Goal: Transaction & Acquisition: Download file/media

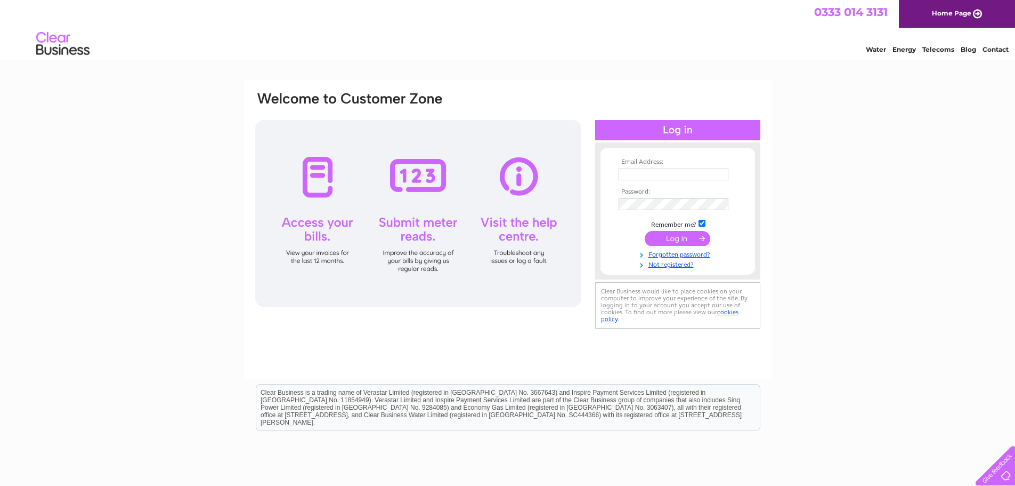
type input "accounts@chisholmhunter.co.uk"
click at [673, 235] on input "submit" at bounding box center [678, 238] width 66 height 15
click at [681, 239] on input "submit" at bounding box center [678, 238] width 66 height 15
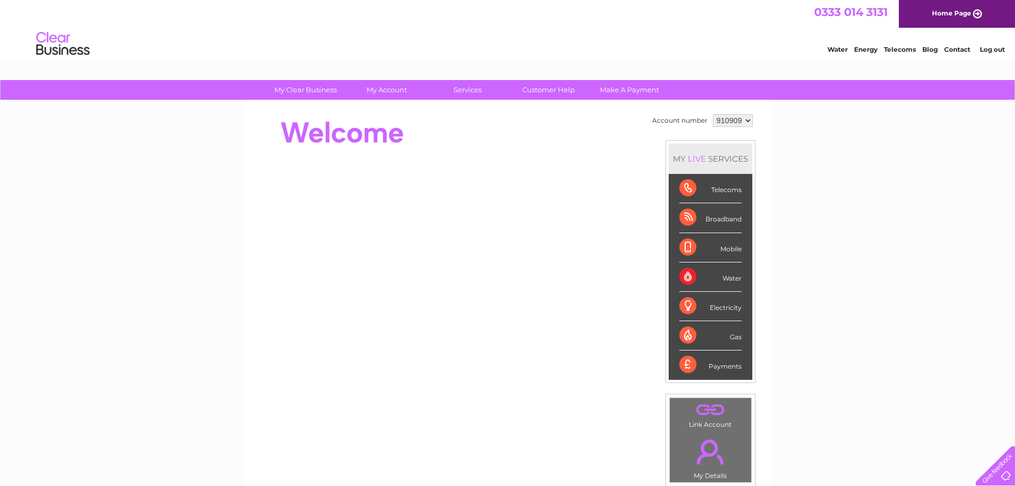
click at [689, 273] on div "Water" at bounding box center [711, 276] width 62 height 29
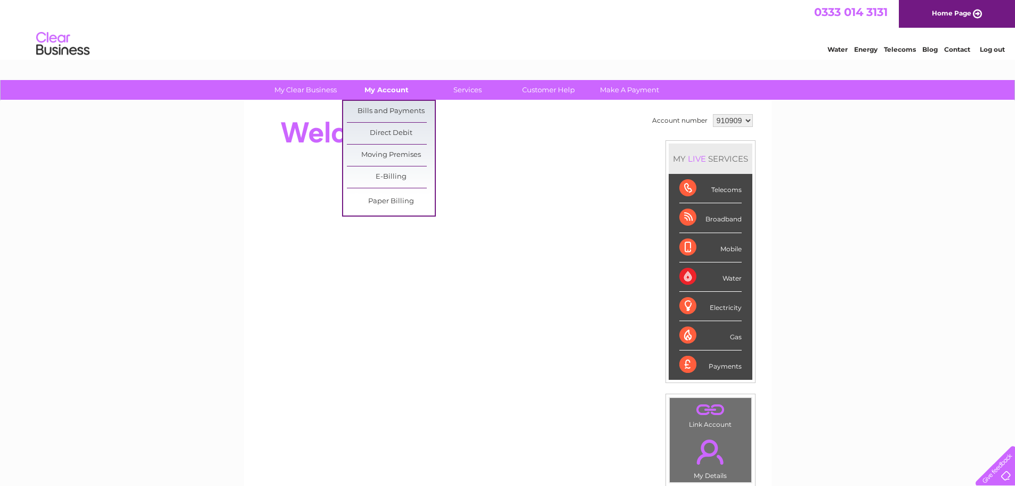
click at [383, 87] on link "My Account" at bounding box center [387, 90] width 88 height 20
click at [388, 106] on link "Bills and Payments" at bounding box center [391, 111] width 88 height 21
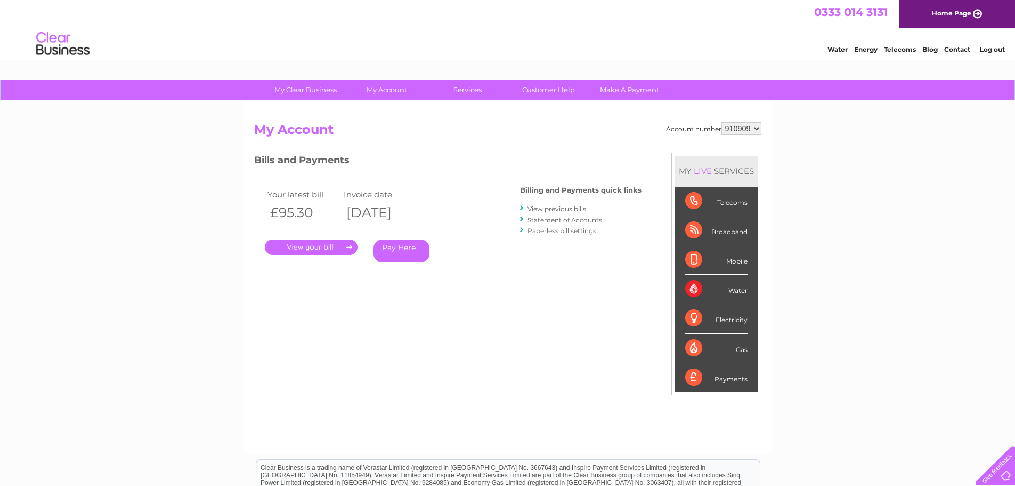
click at [757, 128] on select "910909 914911" at bounding box center [742, 128] width 40 height 13
select select "914911"
click at [722, 122] on select "910909 914911" at bounding box center [742, 128] width 40 height 13
click at [321, 248] on link "." at bounding box center [311, 246] width 93 height 15
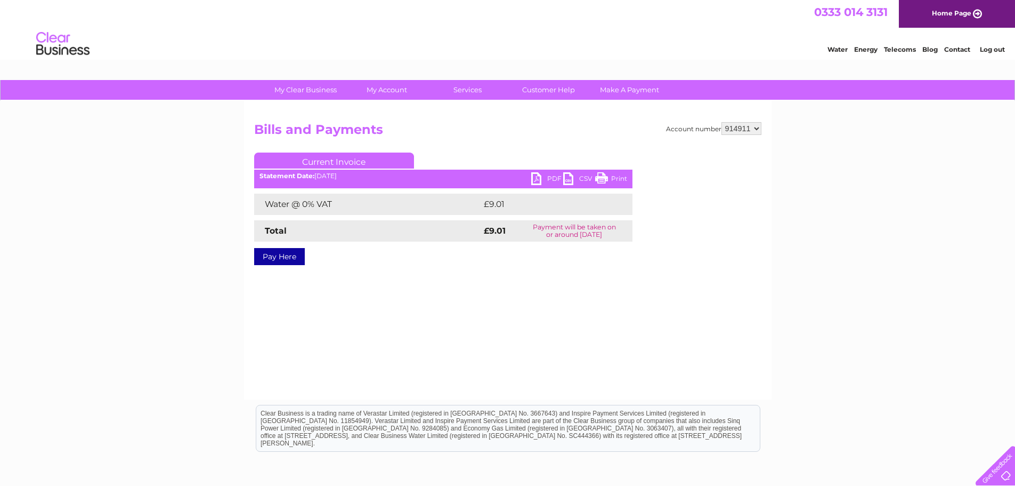
click at [608, 176] on link "Print" at bounding box center [611, 179] width 32 height 15
click at [542, 181] on link "PDF" at bounding box center [547, 179] width 32 height 15
click at [366, 160] on link "Current Invoice" at bounding box center [334, 160] width 160 height 16
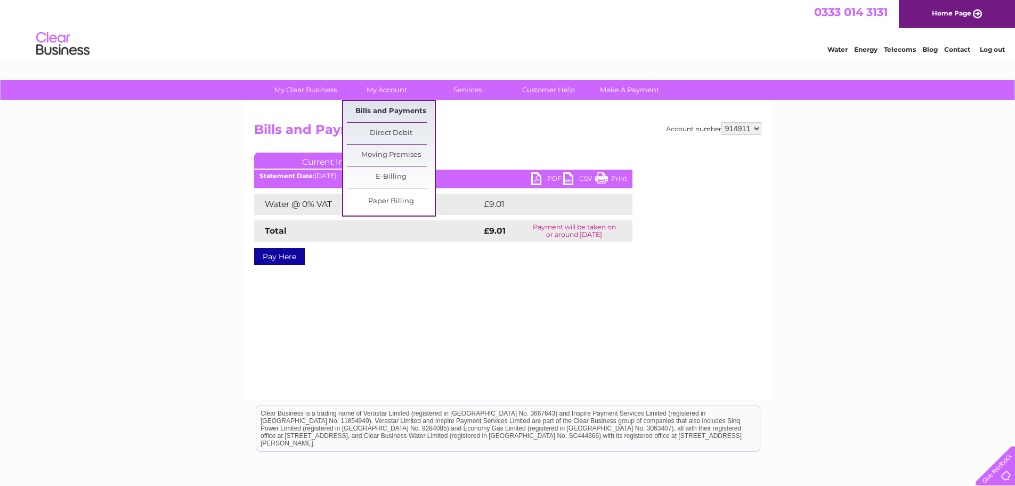
click at [389, 109] on link "Bills and Payments" at bounding box center [391, 111] width 88 height 21
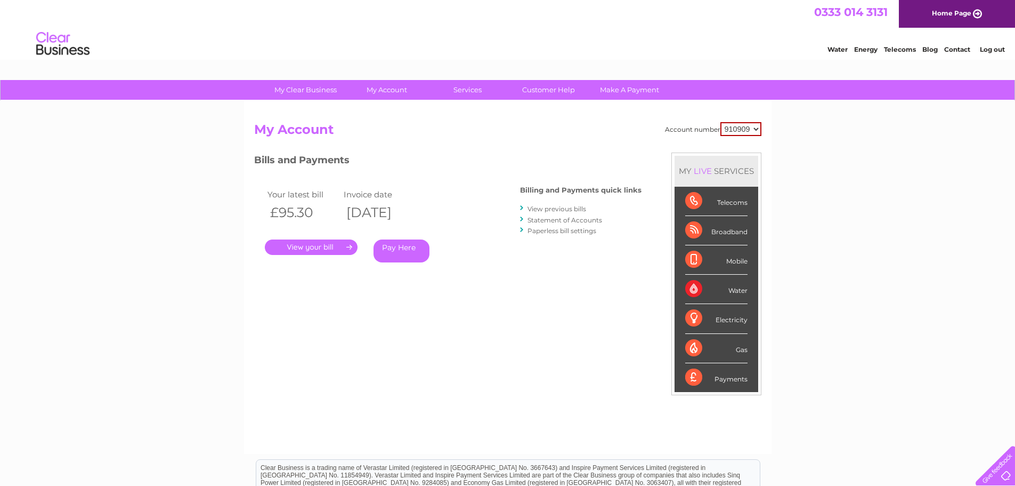
click at [563, 209] on link "View previous bills" at bounding box center [557, 209] width 59 height 8
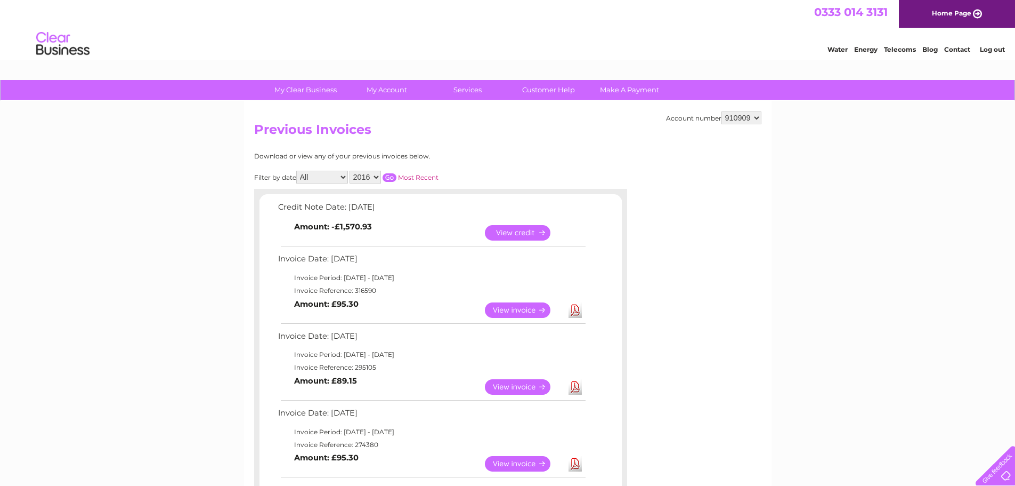
click at [757, 118] on select "910909 914911" at bounding box center [742, 117] width 40 height 13
select select "914911"
click at [722, 111] on select "910909 914911" at bounding box center [742, 117] width 40 height 13
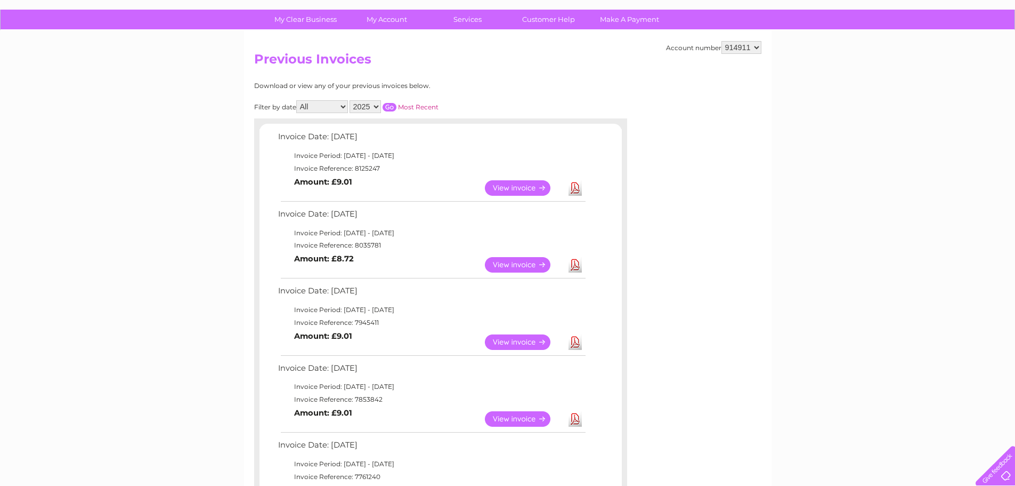
scroll to position [107, 0]
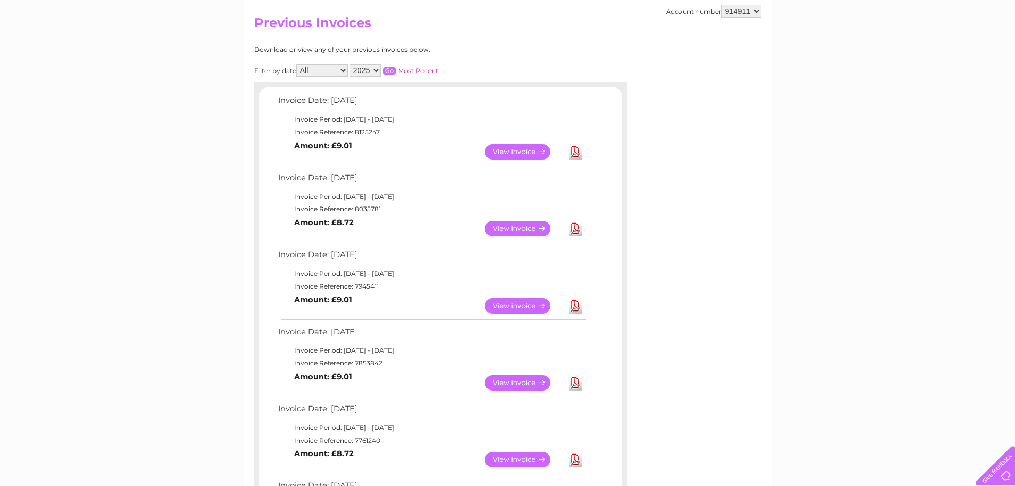
click at [576, 231] on link "Download" at bounding box center [575, 228] width 13 height 15
click at [577, 309] on link "Download" at bounding box center [575, 305] width 13 height 15
click at [575, 384] on link "Download" at bounding box center [575, 382] width 13 height 15
